Goal: Information Seeking & Learning: Learn about a topic

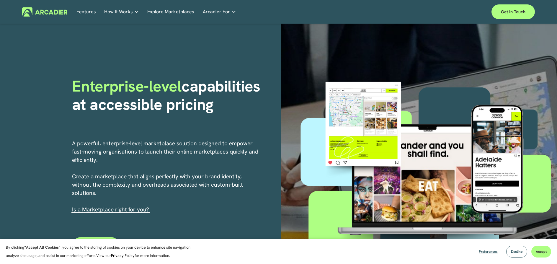
click at [262, 197] on div "Enterprise-level capabilities at accessible pricing A powerful, enterprise-leve…" at bounding box center [278, 175] width 557 height 302
click at [0, 0] on p "Read about game-changing marketplace solutions." at bounding box center [0, 0] width 0 height 0
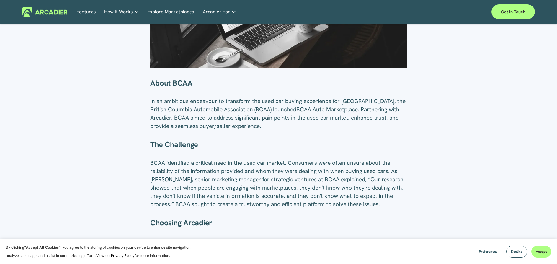
scroll to position [177, 0]
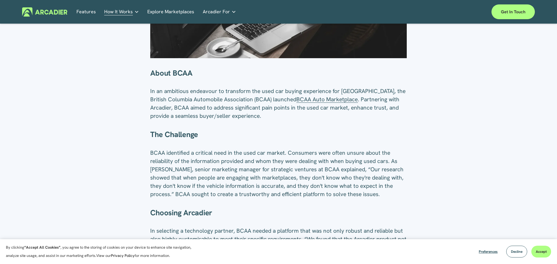
click at [327, 101] on span "BCAA Auto Marketplace" at bounding box center [326, 99] width 61 height 7
